Goal: Use online tool/utility: Use online tool/utility

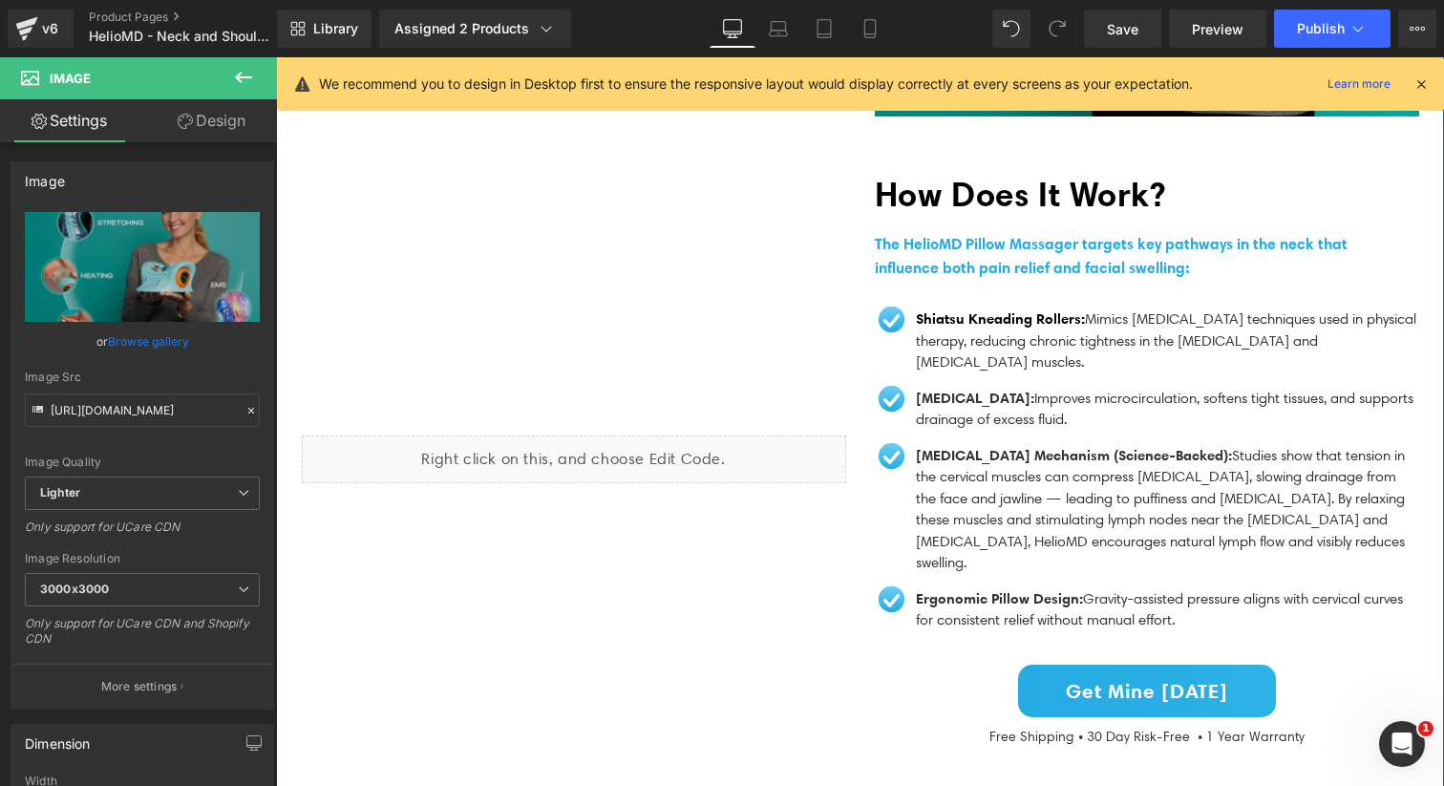
scroll to position [1961, 0]
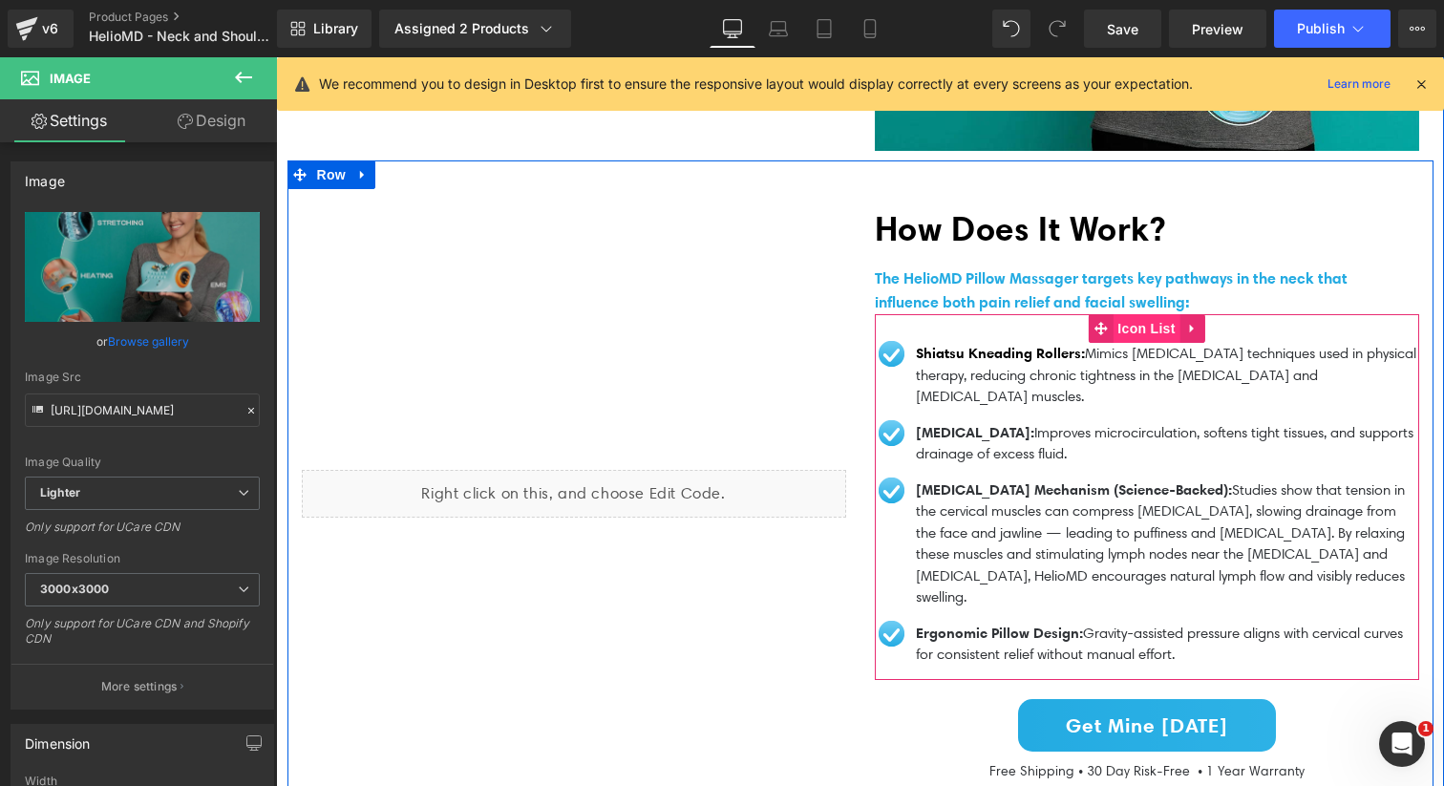
click at [1138, 326] on span "Icon List" at bounding box center [1146, 328] width 67 height 29
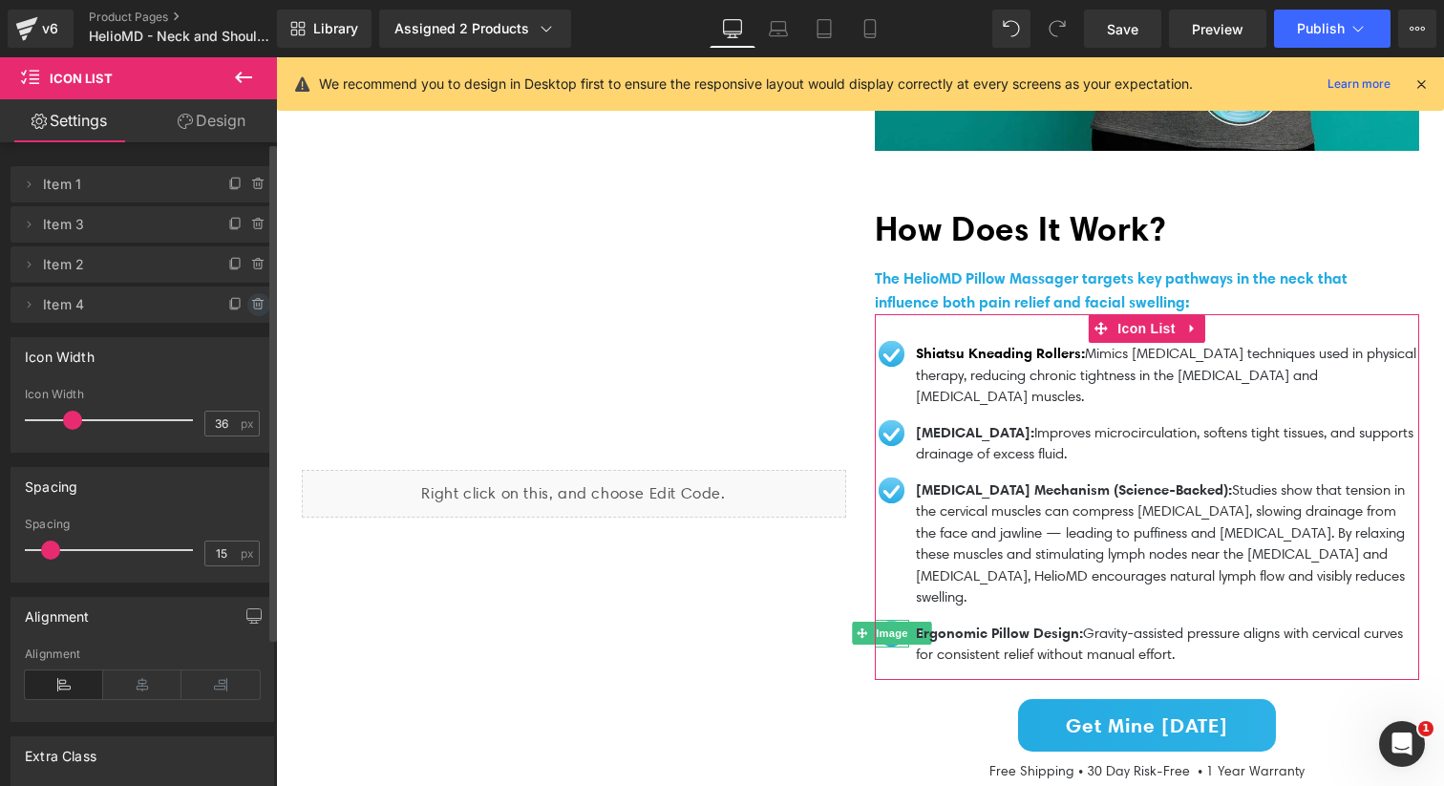
click at [251, 307] on icon at bounding box center [258, 304] width 15 height 15
click at [238, 309] on button "Delete" at bounding box center [238, 305] width 60 height 25
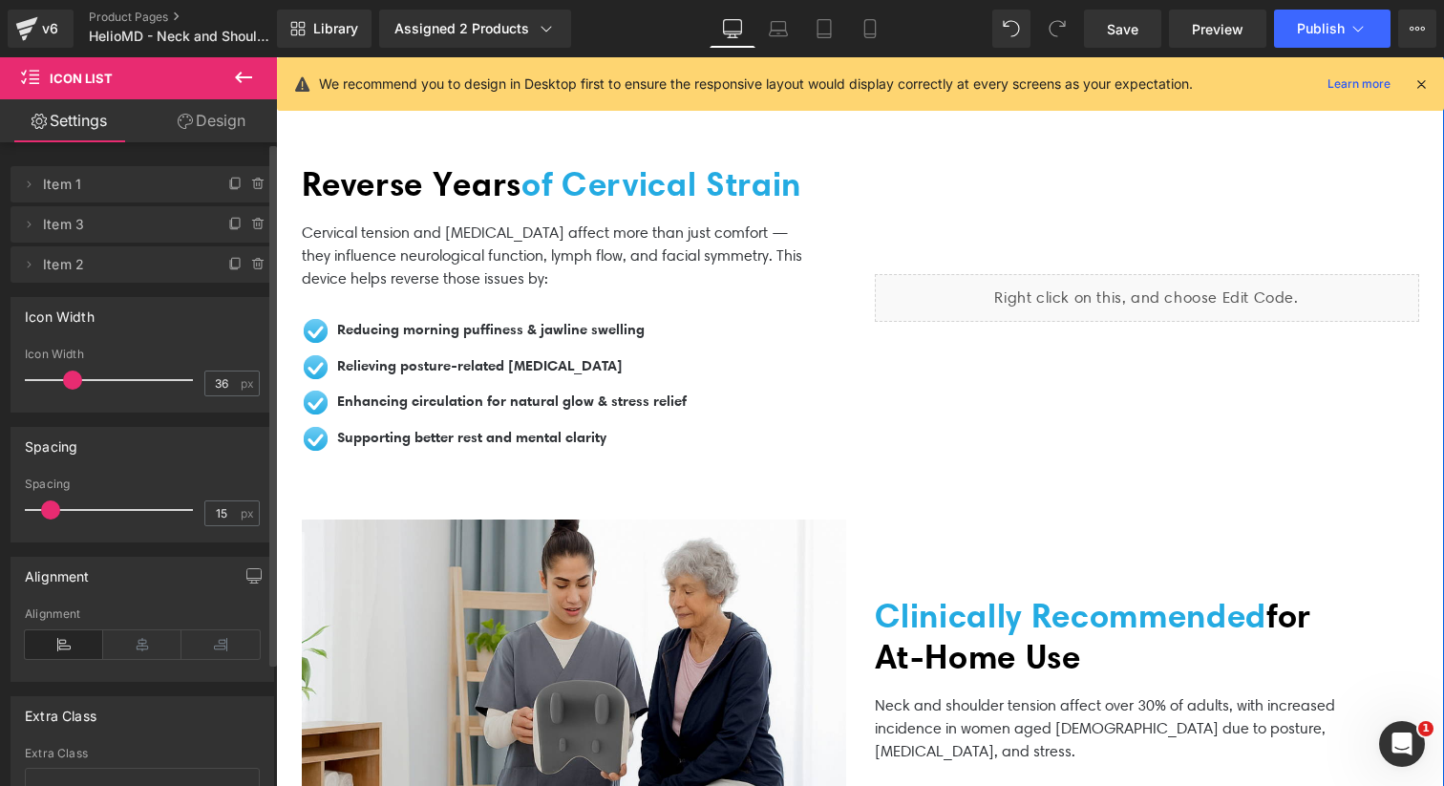
scroll to position [3698, 0]
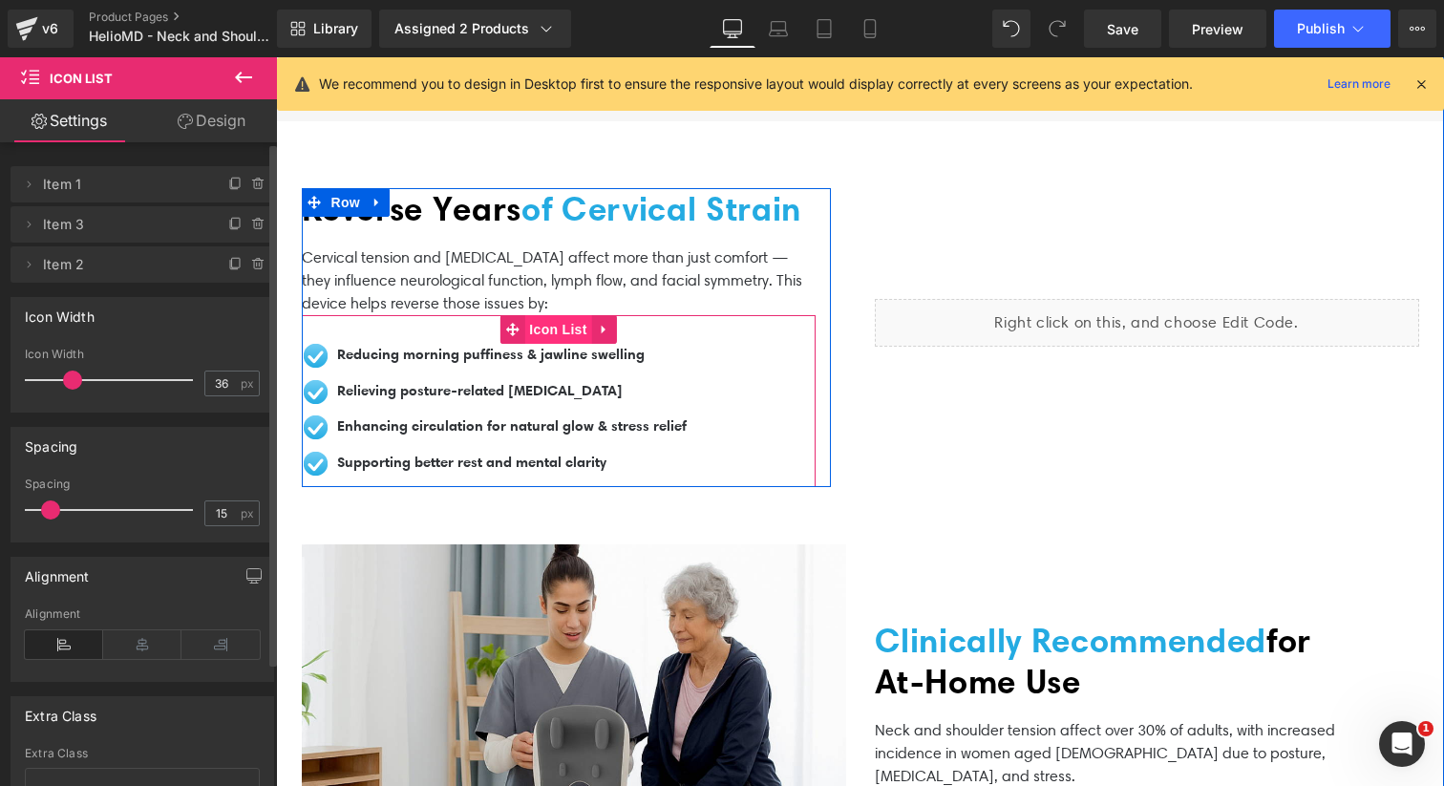
click at [561, 344] on span "Icon List" at bounding box center [557, 329] width 67 height 29
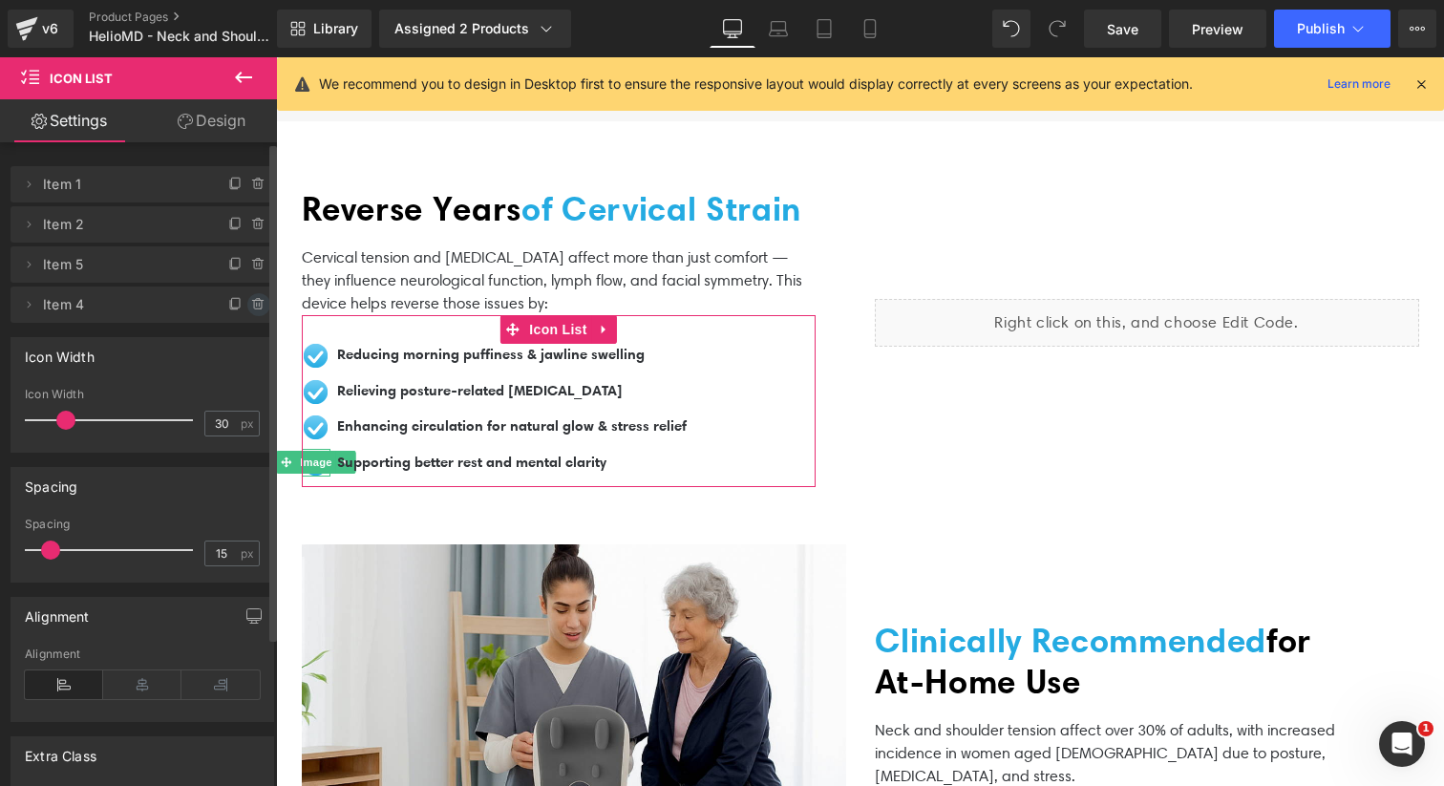
click at [251, 305] on icon at bounding box center [258, 304] width 15 height 15
click at [242, 306] on button "Delete" at bounding box center [238, 305] width 60 height 25
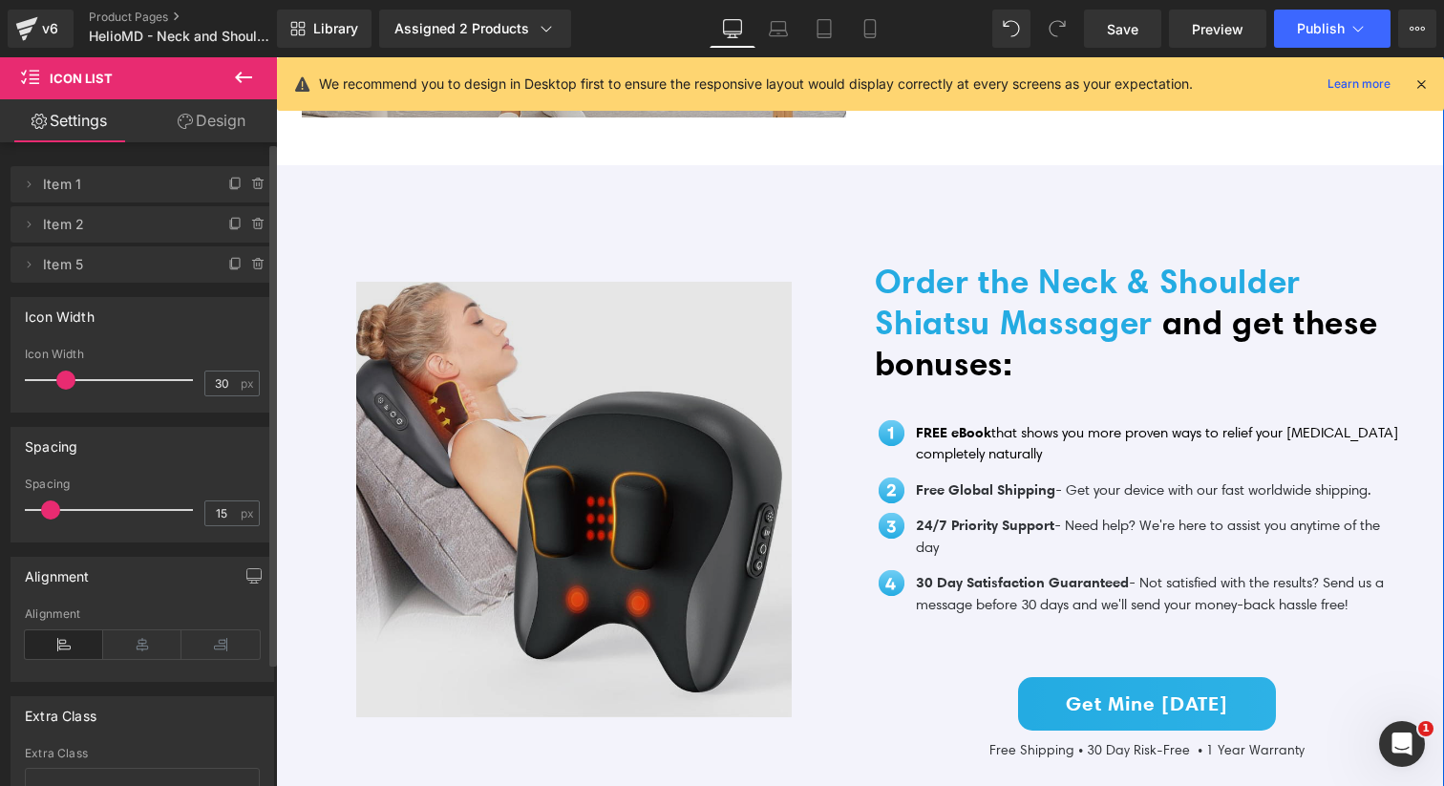
scroll to position [4608, 0]
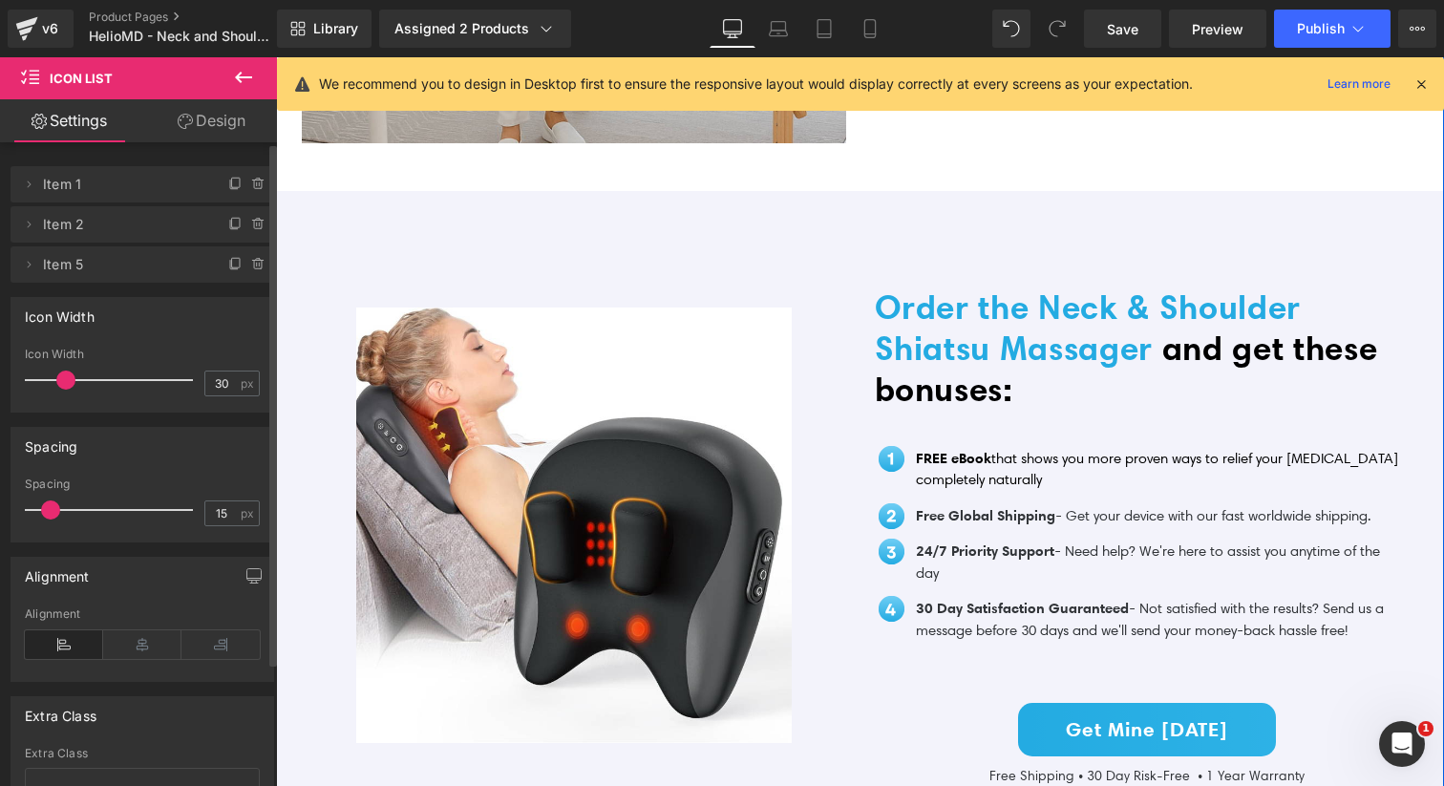
click at [1010, 395] on h1 "Order the Neck & Shoulder Shiatsu Massager and get these bonuses:" at bounding box center [1139, 348] width 529 height 123
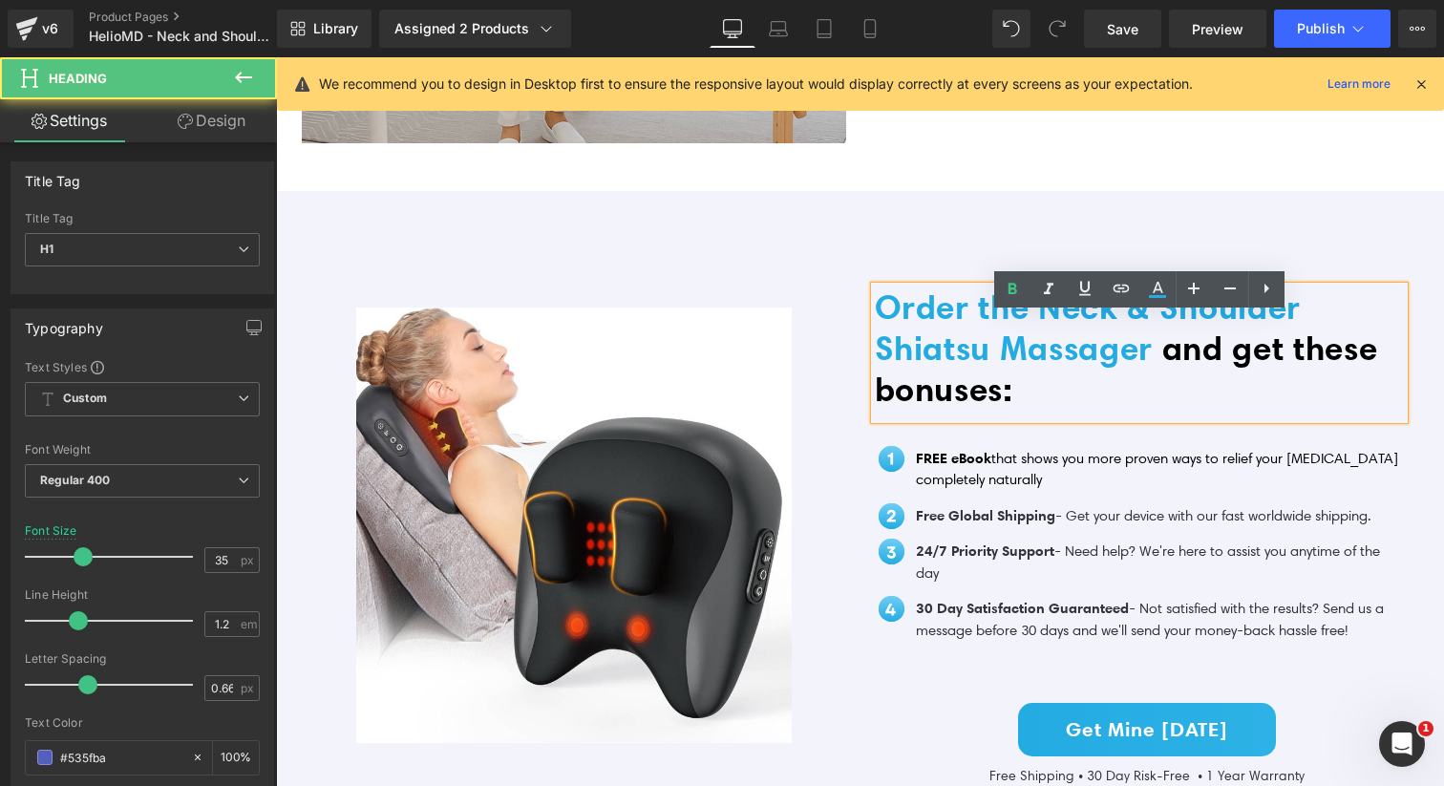
click at [1026, 410] on span "and get these bonuses:" at bounding box center [1126, 369] width 503 height 82
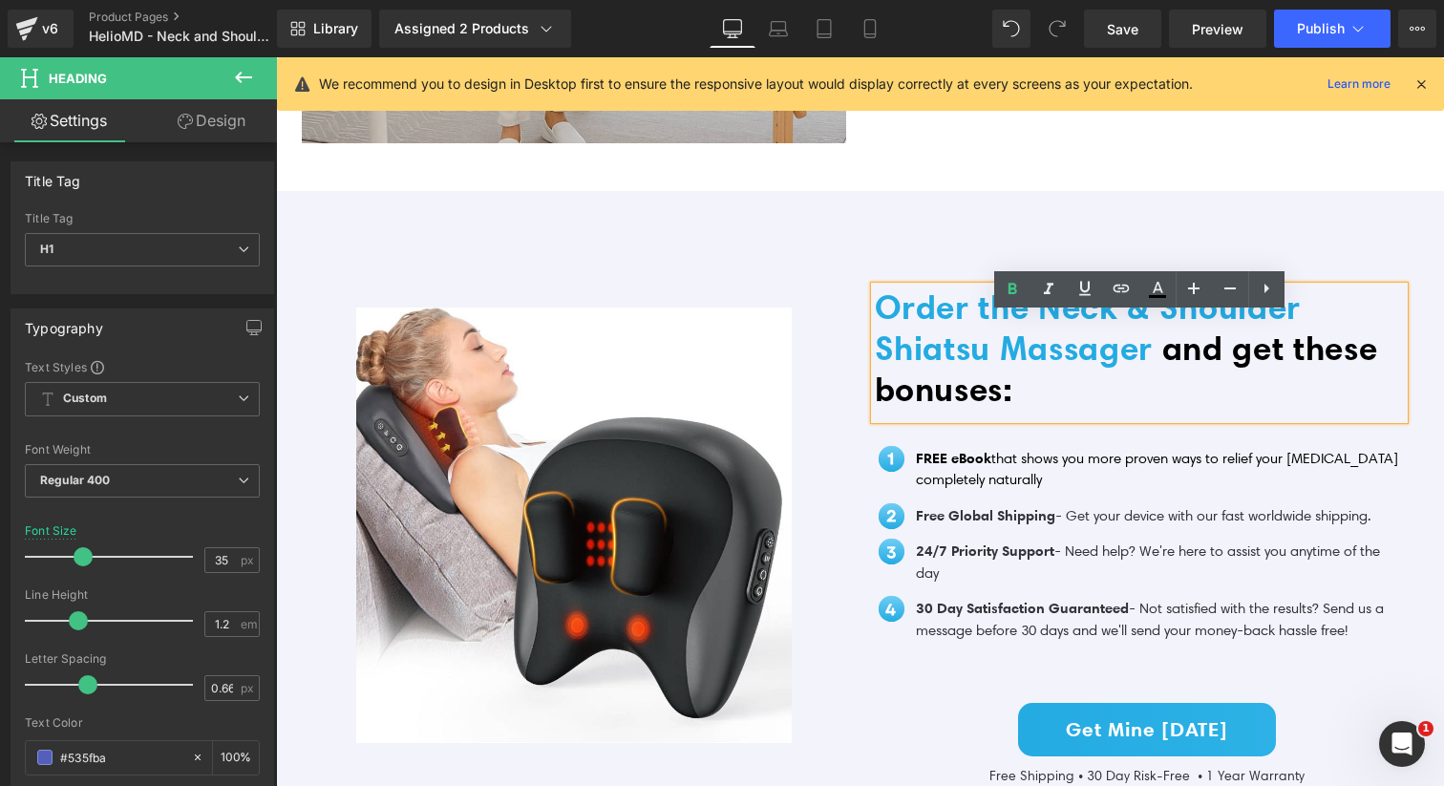
drag, startPoint x: 1041, startPoint y: 419, endPoint x: 844, endPoint y: 310, distance: 224.9
click at [844, 310] on div "Image Order the Neck & Shoulder Shiatsu Massager and get these bonuses: Heading…" at bounding box center [861, 532] width 1146 height 624
copy span "Order the Neck & Shoulder Shiatsu Massager and get these bonuses:"
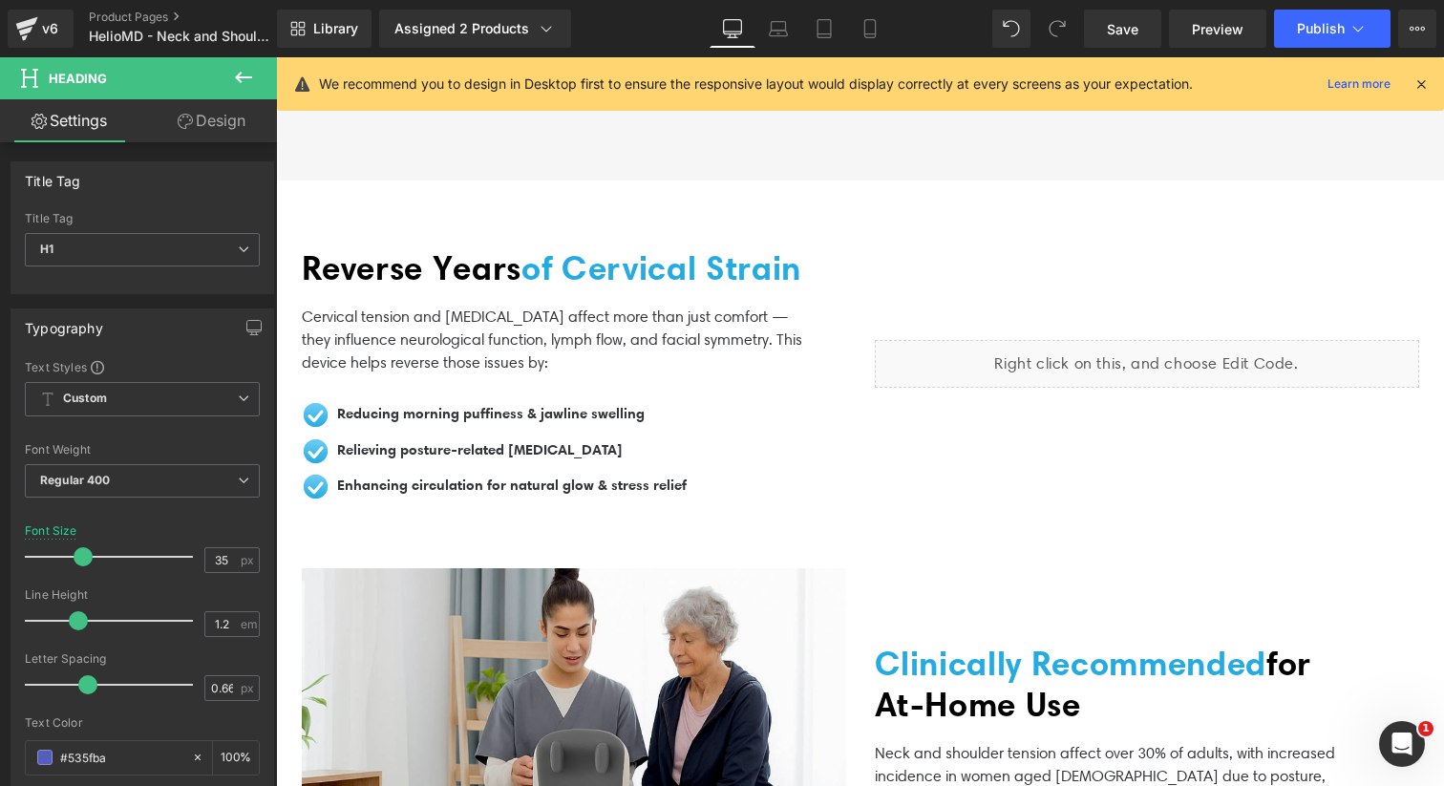
scroll to position [3794, 0]
